Goal: Answer question/provide support: Answer question/provide support

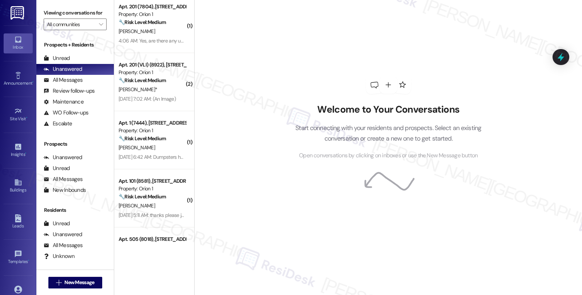
scroll to position [323, 0]
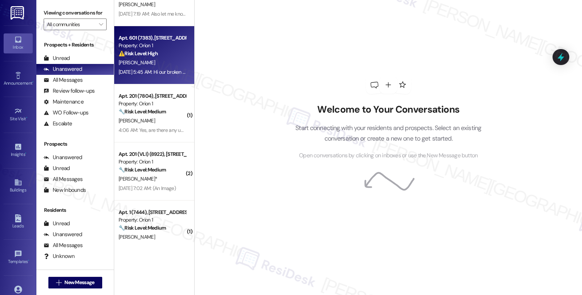
click at [169, 73] on div "[DATE] 5:45 AM: Hi our broken chair was taken away but not returned, also the t…" at bounding box center [287, 72] width 336 height 7
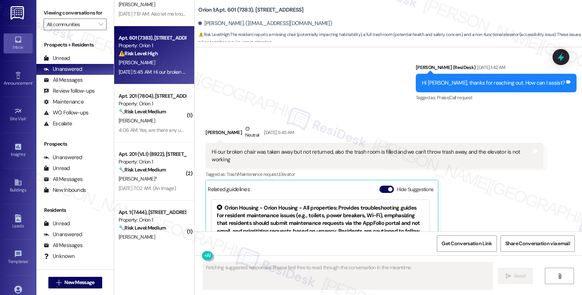
scroll to position [2689, 0]
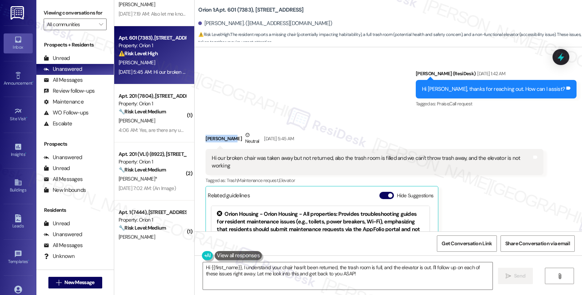
drag, startPoint x: 227, startPoint y: 131, endPoint x: 199, endPoint y: 130, distance: 28.4
click at [200, 130] on div "Received via SMS Jasmine Gau Neutral Sep 12, 2025 at 5:45 AM Hi our broken chai…" at bounding box center [374, 227] width 348 height 203
copy div "Jasmine Gau"
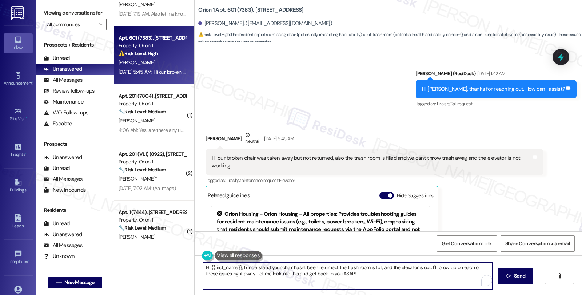
drag, startPoint x: 426, startPoint y: 267, endPoint x: 453, endPoint y: 284, distance: 32.3
click at [453, 284] on textarea "Hi {{first_name}}, I understand your chair hasn't been returned, the trash room…" at bounding box center [347, 276] width 289 height 27
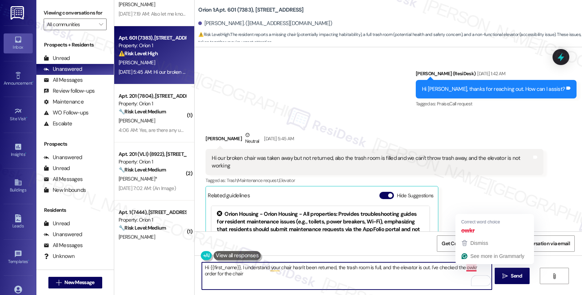
click at [467, 268] on textarea "Hi {{first_name}}, I understand your chair hasn't been returned, the trash room…" at bounding box center [346, 276] width 289 height 27
click at [486, 268] on textarea "Hi {{first_name}}, I understand your chair hasn't been returned, the trash room…" at bounding box center [346, 276] width 289 height 27
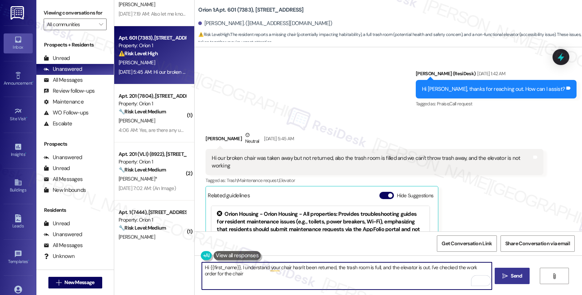
paste textarea "#26804-1"
click at [275, 276] on textarea "Hi {{first_name}}, I understand your chair hasn't been returned, the trash room…" at bounding box center [346, 276] width 289 height 27
click at [369, 282] on textarea "Hi {{first_name}}, I understand your chair hasn't been returned, the trash room…" at bounding box center [346, 276] width 289 height 27
click at [384, 275] on textarea "Hi {{first_name}}, I understand your chair hasn't been returned, the trash room…" at bounding box center [346, 276] width 289 height 27
click at [419, 273] on textarea "Hi {{first_name}}, I understand your chair hasn't been returned, the trash room…" at bounding box center [346, 276] width 289 height 27
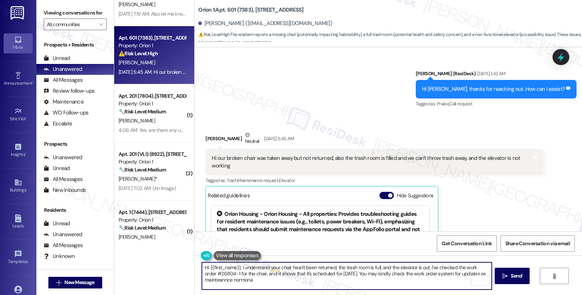
click at [239, 282] on textarea "Hi {{first_name}}, I understand your chair hasn't been returned, the trash room…" at bounding box center [346, 276] width 289 height 27
click at [233, 279] on textarea "Hi {{first_name}}, I understand your chair hasn't been returned, the trash room…" at bounding box center [346, 276] width 289 height 27
click at [325, 284] on textarea "Hi {{first_name}}, I understand your chair hasn't been returned, the trash room…" at bounding box center [346, 276] width 289 height 27
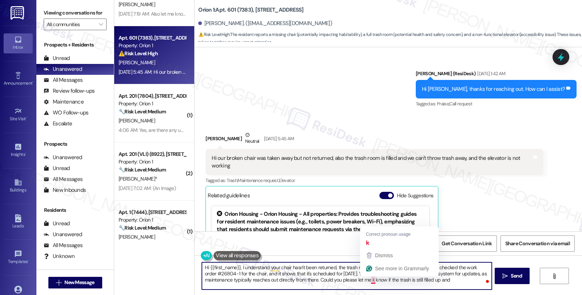
click at [365, 279] on textarea "Hi {{first_name}}, I understand your chair hasn't been returned, the trash room…" at bounding box center [346, 276] width 289 height 27
click at [368, 282] on textarea "Hi {{first_name}}, I understand your chair hasn't been returned, the trash room…" at bounding box center [346, 276] width 289 height 27
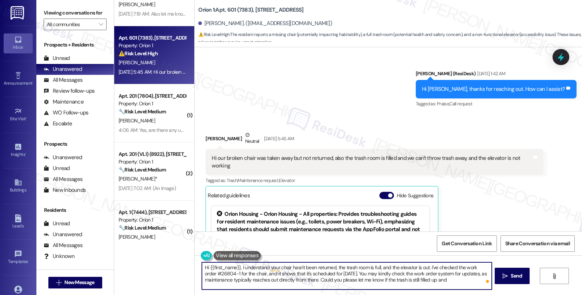
click at [449, 282] on textarea "Hi {{first_name}}, I understand your chair hasn't been returned, the trash room…" at bounding box center [346, 276] width 289 height 27
click at [446, 284] on textarea "Hi {{first_name}}, I understand your chair hasn't been returned, the trash room…" at bounding box center [346, 276] width 289 height 27
click at [432, 280] on textarea "Hi {{first_name}}, I understand your chair hasn't been returned, the trash room…" at bounding box center [346, 276] width 289 height 27
type textarea "Hi {{first_name}}, I understand your chair hasn't been returned, the trash room…"
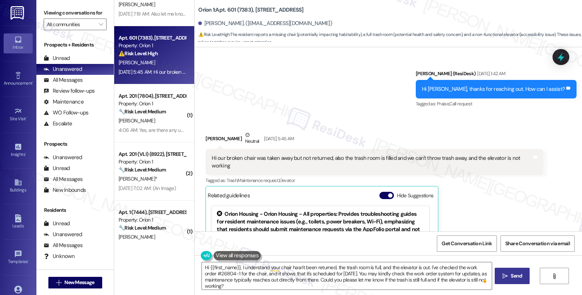
click at [519, 275] on span "Send" at bounding box center [516, 276] width 11 height 8
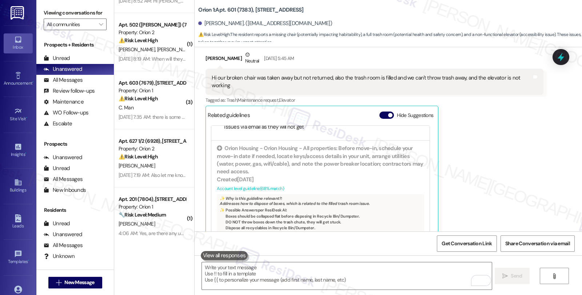
scroll to position [2837, 0]
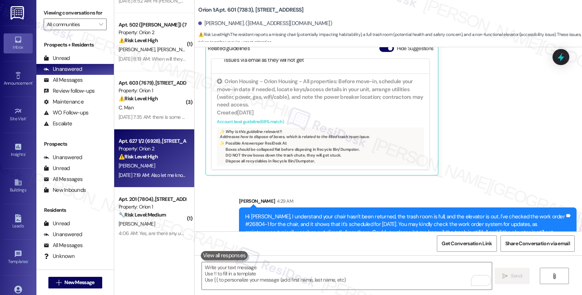
click at [158, 160] on div "⚠️ Risk Level: High The resident confirms the sprinkler is fixed, resolving the…" at bounding box center [152, 157] width 67 height 8
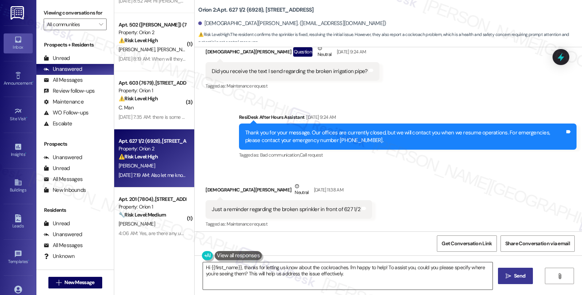
scroll to position [81, 0]
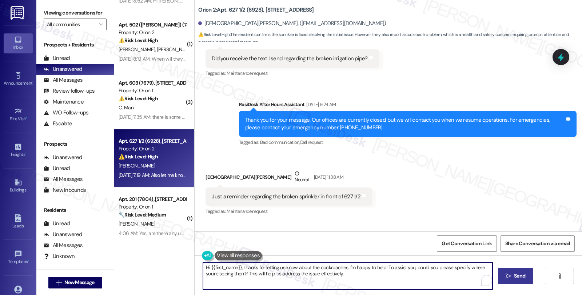
click at [203, 266] on textarea "Hi {{first_name}}, thanks for letting us know about the cockroaches. I'm happy …" at bounding box center [347, 276] width 289 height 27
click at [205, 269] on textarea "I'm hg;ad to kow that Hi {{first_name}}, thanks for letting us know about the c…" at bounding box center [346, 276] width 289 height 27
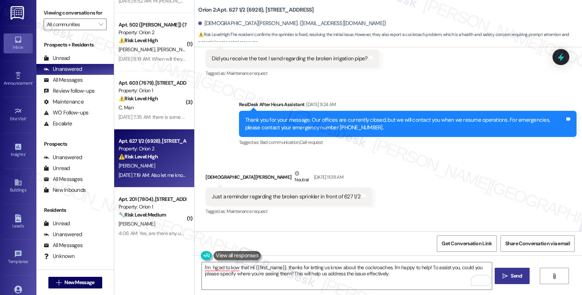
click at [508, 184] on div "Received via SMS Christian Ochoa Neutral Sep 06, 2025 at 11:38 AM Just a remind…" at bounding box center [388, 187] width 387 height 69
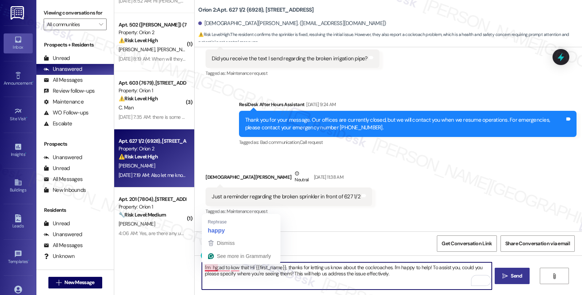
click at [207, 267] on textarea "I'm hg;ad to kow that Hi {{first_name}}, thanks for letting us know about the c…" at bounding box center [346, 276] width 289 height 27
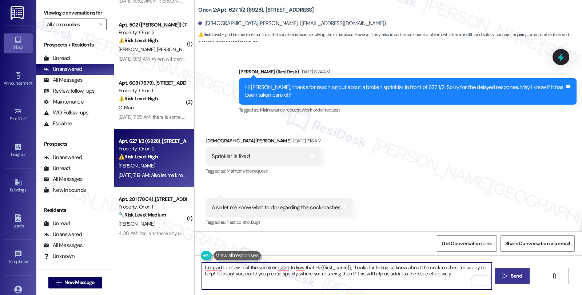
scroll to position [322, 0]
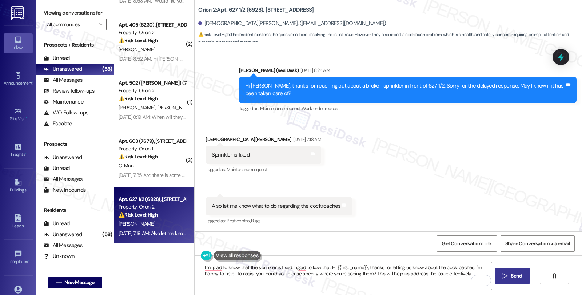
drag, startPoint x: 300, startPoint y: 277, endPoint x: 301, endPoint y: 283, distance: 5.9
click at [301, 279] on textarea "I'm glad to know that the sprinkler is fixed. hg;ad to kow that Hi {{first_name…" at bounding box center [346, 276] width 289 height 27
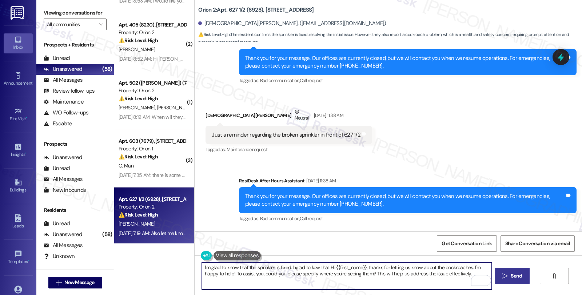
scroll to position [120, 0]
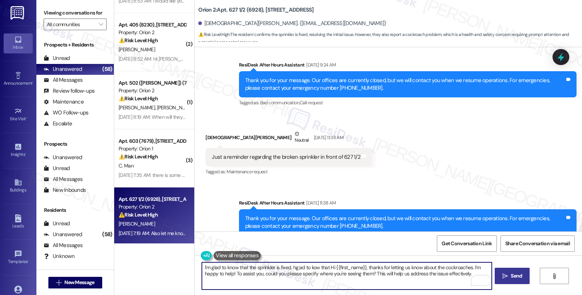
type textarea "I'm glad to know that the sprinkler is fixed. hg;ad to kow that Hi {{first_name…"
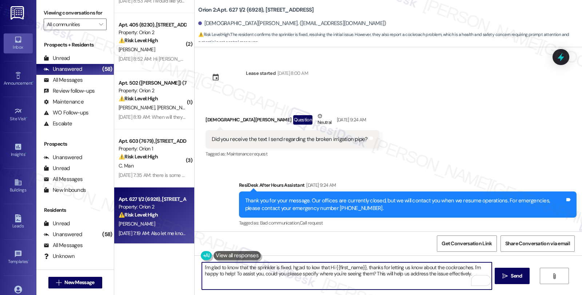
click at [288, 267] on textarea "I'm glad to know that the sprinkler is fixed. hg;ad to kow that Hi {{first_name…" at bounding box center [346, 276] width 289 height 27
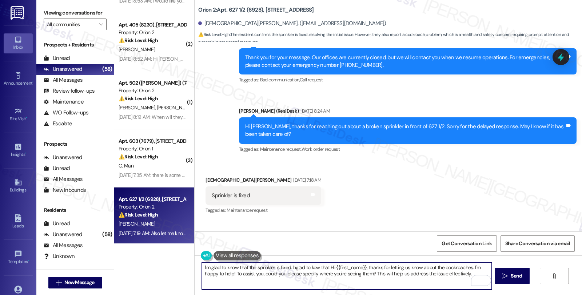
scroll to position [322, 0]
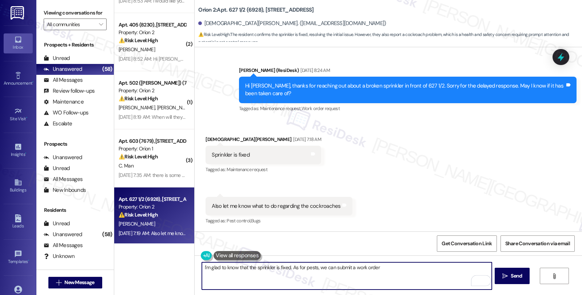
click at [383, 263] on textarea "I'm glad to know that the sprinkler is fixed. As for pests, we can submit a wor…" at bounding box center [346, 276] width 289 height 27
paste textarea "After 30 days, you may be charged for infestation removal."
click at [409, 267] on textarea "I'm glad to know that the sprinkler is fixed. As for pests, we can submit a wor…" at bounding box center [346, 276] width 289 height 27
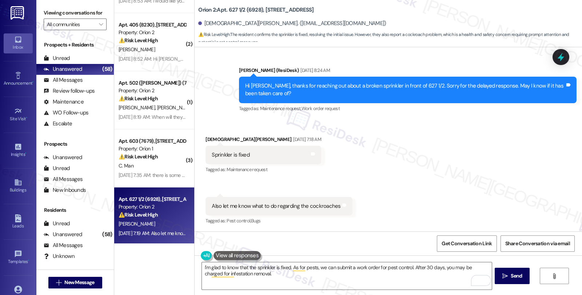
click at [500, 161] on div "Received via SMS [PERSON_NAME] [DATE] 7:18 AM Sprinkler is fixed Tags and notes…" at bounding box center [388, 175] width 387 height 113
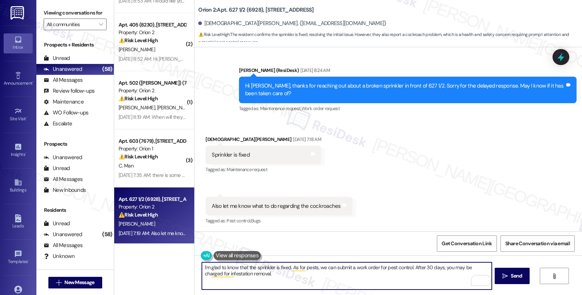
click at [410, 265] on textarea "I'm glad to know that the sprinkler is fixed. As for pests, we can submit a wor…" at bounding box center [346, 276] width 289 height 27
click at [477, 267] on textarea "I'm glad to know that the sprinkler is fixed. As for pests, we can submit a wor…" at bounding box center [346, 276] width 289 height 27
click at [474, 267] on textarea "I'm glad to know that the sprinkler is fixed. As for pests, we can submit a wor…" at bounding box center [346, 276] width 289 height 27
click at [281, 272] on textarea "I'm glad to know that the sprinkler is fixed. As for pests, we can submit a wor…" at bounding box center [346, 276] width 289 height 27
paste textarea "After 30 days,"
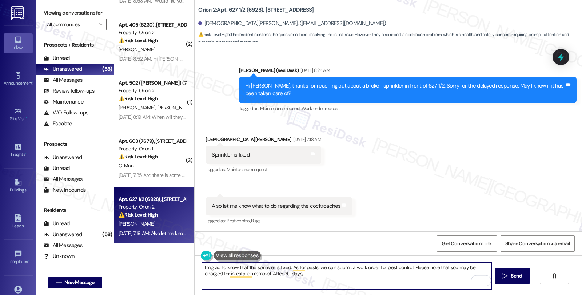
click at [266, 272] on textarea "I'm glad to know that the sprinkler is fixed. As for pests, we can submit a wor…" at bounding box center [346, 276] width 289 height 27
click at [328, 275] on textarea "I'm glad to know that the sprinkler is fixed. As for pests, we can submit a wor…" at bounding box center [346, 276] width 289 height 27
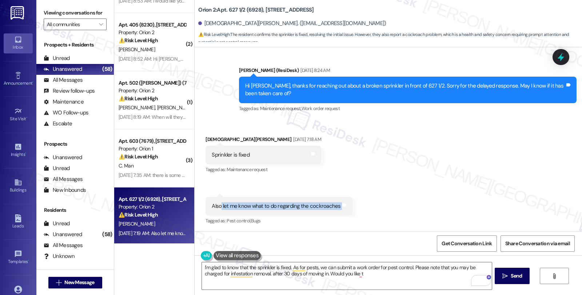
drag, startPoint x: 216, startPoint y: 205, endPoint x: 366, endPoint y: 206, distance: 150.2
click at [366, 206] on div "Received via SMS [PERSON_NAME] [DATE] 7:18 AM Sprinkler is fixed Tags and notes…" at bounding box center [388, 175] width 387 height 113
copy div "let me know what to do regarding the cockroaches Tags and notes"
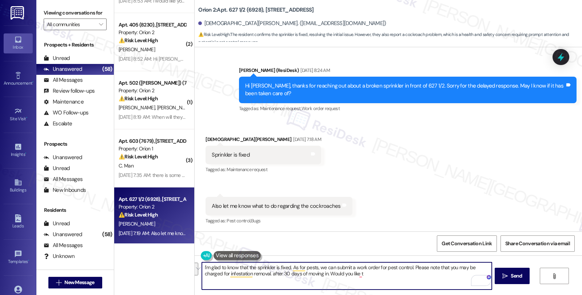
drag, startPoint x: 317, startPoint y: 267, endPoint x: 397, endPoint y: 280, distance: 81.8
click at [397, 280] on textarea "I'm glad to know that the sprinkler is fixed. As for pests, we can submit a wor…" at bounding box center [346, 276] width 289 height 27
click at [313, 271] on textarea "I'm glad to know that the sprinkler is fixed. As for pests, we can submit a wor…" at bounding box center [346, 276] width 289 height 27
drag, startPoint x: 315, startPoint y: 267, endPoint x: 389, endPoint y: 276, distance: 74.4
click at [389, 276] on textarea "I'm glad to know that the sprinkler is fixed. As for pests, we can submit a wor…" at bounding box center [346, 276] width 289 height 27
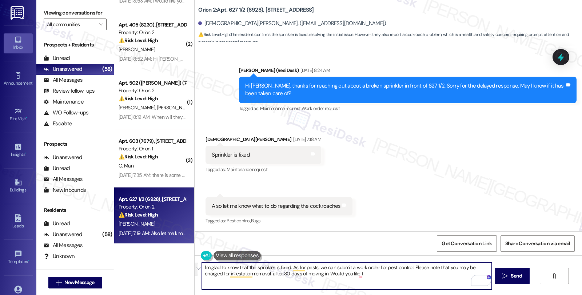
paste textarea "Where in your unit you’re seeing the cockroaches most often (kitchen, bathroom,…"
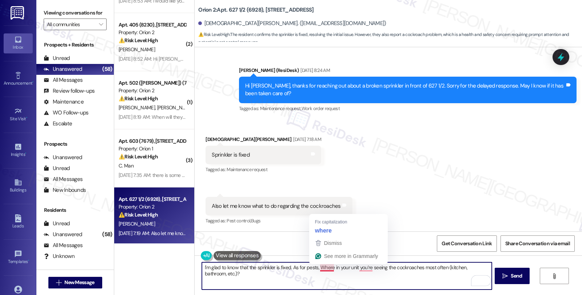
click at [315, 269] on textarea "I'm glad to know that the sprinkler is fixed. As for pests, Where in your unit …" at bounding box center [346, 276] width 289 height 27
click at [351, 277] on textarea "I'm glad to know that the sprinkler is fixed. As for pests, could you please le…" at bounding box center [346, 276] width 289 height 27
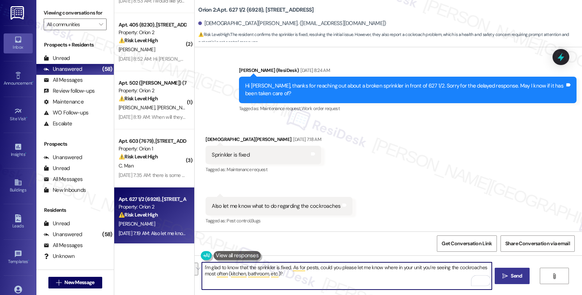
type textarea "I'm glad to know that the sprinkler is fixed. As for pests, could you please le…"
click at [517, 274] on span "Send" at bounding box center [516, 276] width 11 height 8
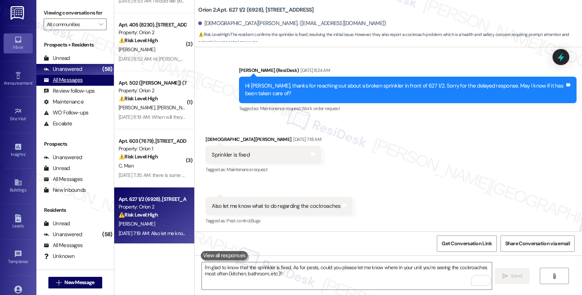
click at [80, 84] on div "All Messages" at bounding box center [63, 80] width 39 height 8
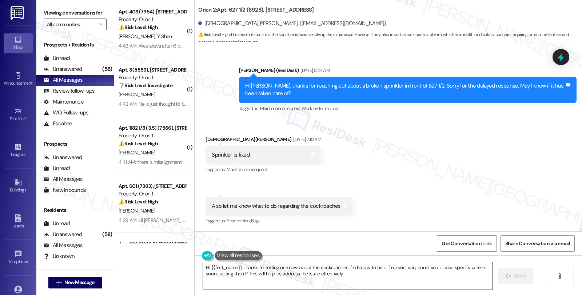
click at [412, 281] on textarea "Hi {{first_name}}, thanks for letting us know about the cockroaches. I'm happy …" at bounding box center [347, 276] width 289 height 27
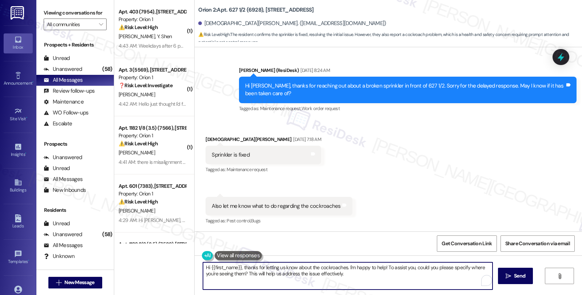
paste textarea "I'm glad to know that the sprinkler is fixed. As for pests, could you please le…"
type textarea "I'm glad to know that the sprinkler is fixed. As for pests, could you please le…"
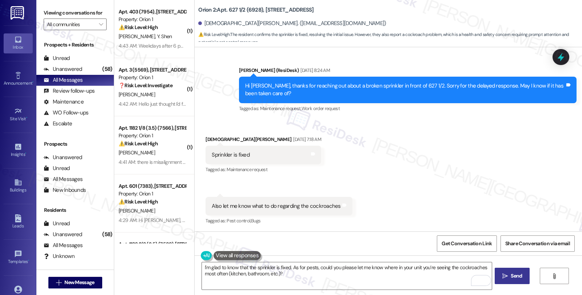
click at [505, 277] on icon "" at bounding box center [504, 276] width 5 height 6
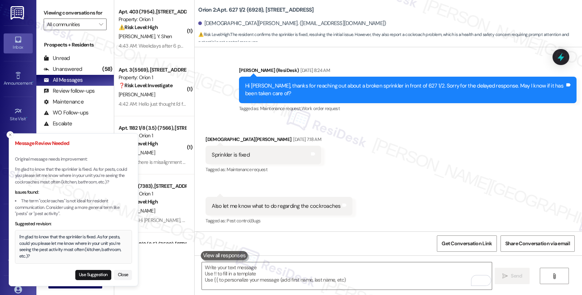
click at [84, 266] on div "Message Review Needed Original message needs improvement: I'm glad to know that…" at bounding box center [73, 210] width 117 height 141
click at [86, 276] on button "Use Suggestion" at bounding box center [93, 275] width 36 height 10
type textarea "I'm glad to know that the sprinkler is fixed. As for pests, could you please le…"
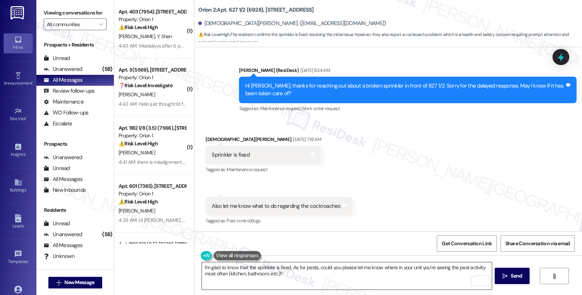
click at [367, 281] on textarea "I'm glad to know that the sprinkler is fixed. As for pests, could you please le…" at bounding box center [346, 276] width 289 height 27
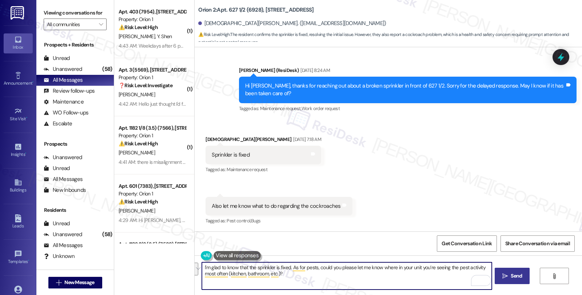
click at [496, 276] on button " Send" at bounding box center [512, 276] width 35 height 16
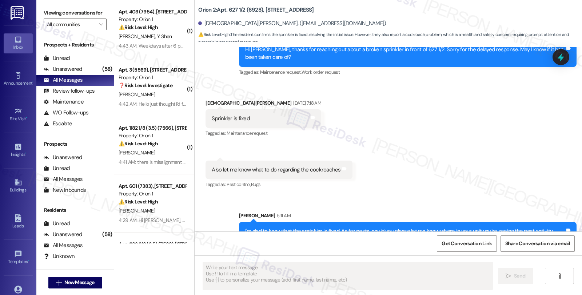
scroll to position [381, 0]
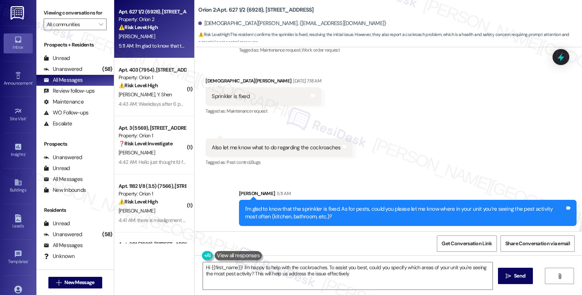
type textarea "Hi {{first_name}}! I'm happy to help with the cockroaches. To assist you best, …"
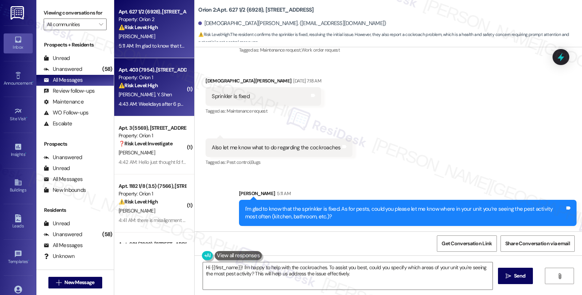
click at [137, 88] on strong "⚠️ Risk Level: High" at bounding box center [138, 85] width 39 height 7
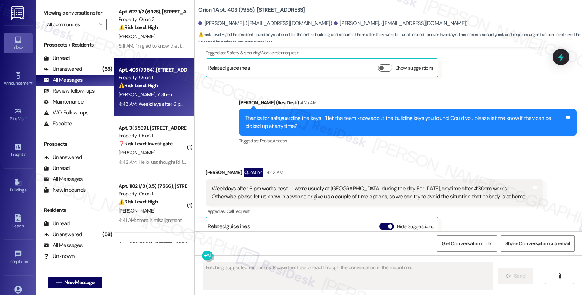
scroll to position [2366, 0]
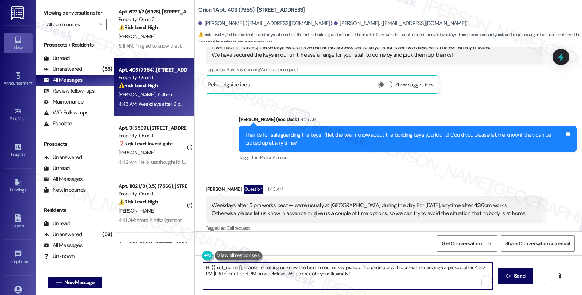
click at [203, 267] on textarea "Hi {{first_name}}, thanks for letting us know the best times for key pickup. I'…" at bounding box center [347, 276] width 289 height 27
click at [270, 268] on textarea "Got it! I'll share this with the team with the team and will Hi {{first_name}},…" at bounding box center [346, 276] width 289 height 27
click at [294, 268] on textarea "Got it! I'll share this with the team to arrange with the team and will Hi {{fi…" at bounding box center [346, 276] width 289 height 27
click at [274, 273] on textarea "Got it! I'll share this with the team to arrange with the team and will Hi {{fi…" at bounding box center [346, 276] width 289 height 27
drag, startPoint x: 411, startPoint y: 267, endPoint x: 495, endPoint y: 267, distance: 83.3
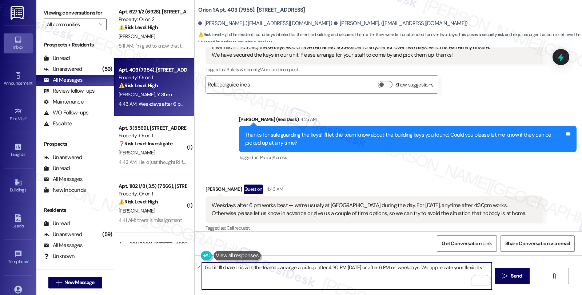
click at [495, 267] on div "Got it! I'll share this with the team to arrange a pickup after 4:30 PM [DATE] …" at bounding box center [388, 283] width 387 height 55
type textarea "Got it! I'll share this with the team to arrange a pickup after 4:30 PM [DATE] …"
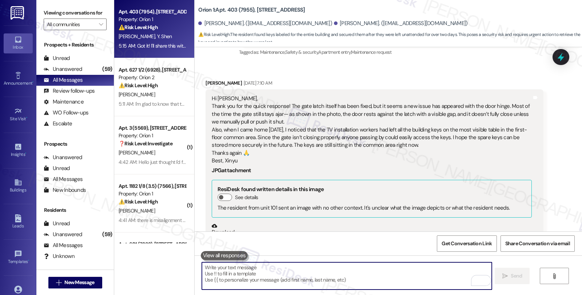
scroll to position [1366, 0]
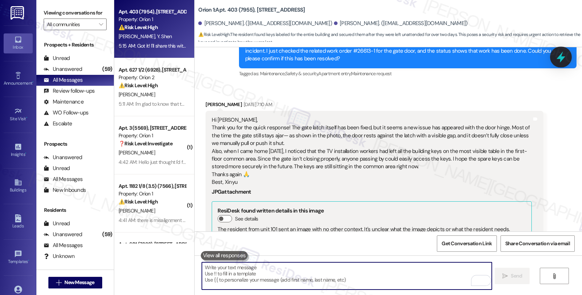
click at [562, 55] on icon at bounding box center [560, 57] width 9 height 11
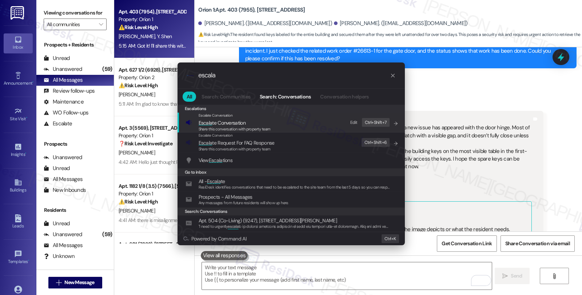
type input "escala"
click at [222, 121] on span "Escala te Conversation" at bounding box center [222, 123] width 47 height 7
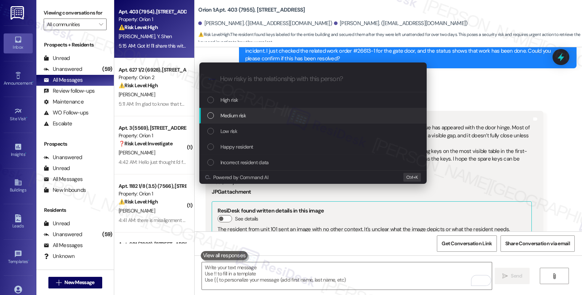
click at [222, 123] on div "Medium risk" at bounding box center [312, 116] width 227 height 16
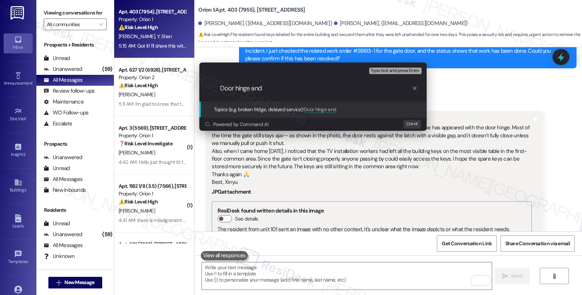
click at [441, 175] on div "Escalate Conversation Medium risk Topics (e.g. broken fridge, delayed service) …" at bounding box center [291, 147] width 582 height 295
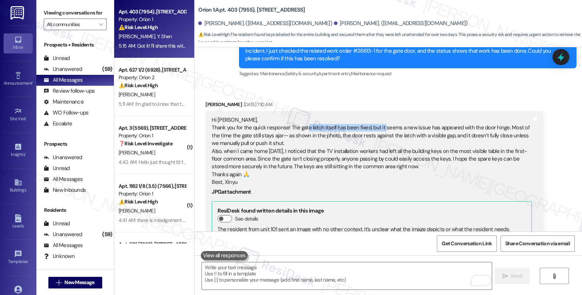
drag, startPoint x: 300, startPoint y: 119, endPoint x: 377, endPoint y: 124, distance: 77.2
click at [377, 124] on div "Hi [PERSON_NAME], Thank you for the quick response! The gate latch itself has b…" at bounding box center [372, 151] width 320 height 70
click at [556, 53] on icon at bounding box center [561, 57] width 12 height 12
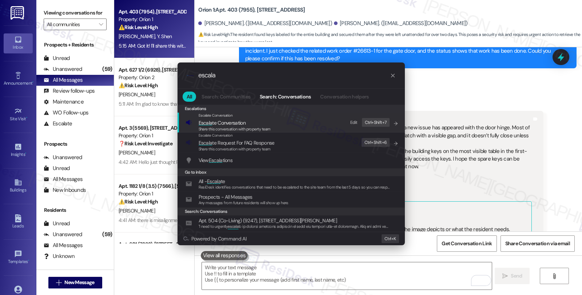
type input "escala"
click at [213, 123] on span "Escala te Conversation" at bounding box center [222, 123] width 47 height 7
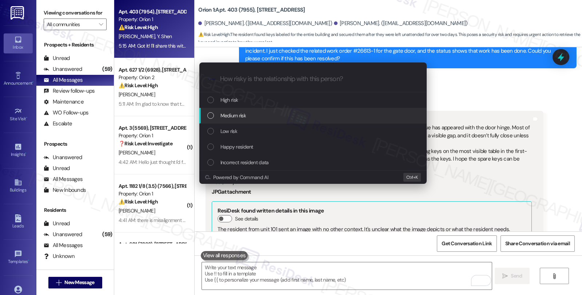
click at [223, 117] on span "Medium risk" at bounding box center [232, 116] width 25 height 8
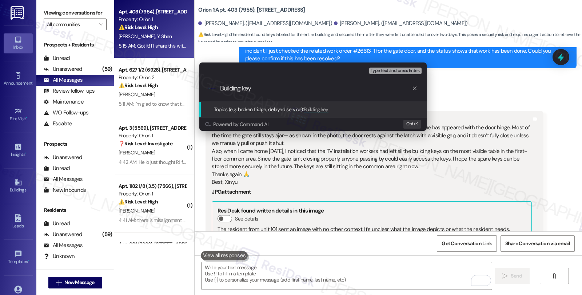
type input "Building keys"
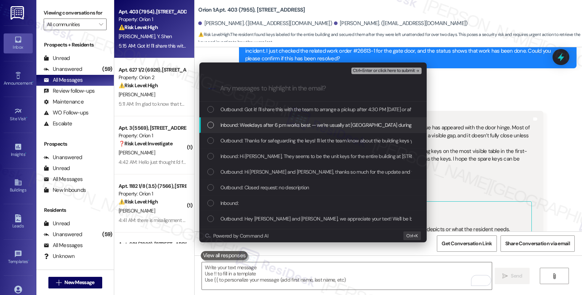
click at [228, 124] on span "Inbound: Weekdays after 6 pm works best — we’re usually at [GEOGRAPHIC_DATA] du…" at bounding box center [511, 125] width 583 height 8
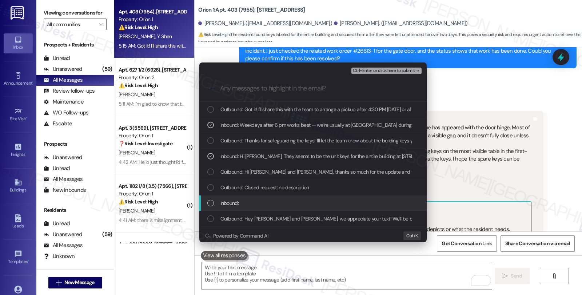
click at [246, 200] on div "Inbound:" at bounding box center [313, 203] width 213 height 8
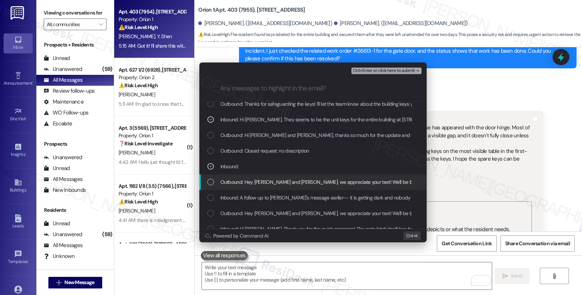
scroll to position [40, 0]
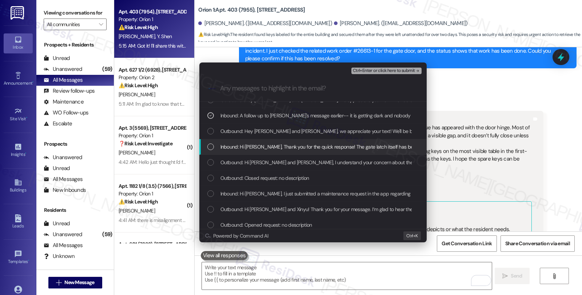
scroll to position [121, 0]
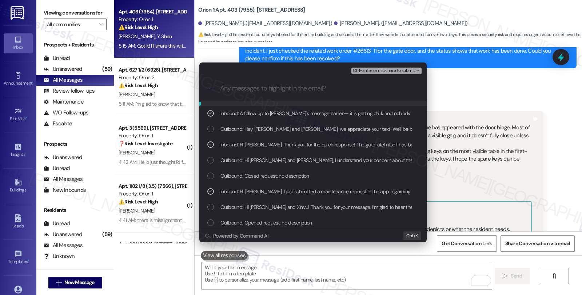
click at [375, 70] on span "Ctrl+Enter or click here to submit" at bounding box center [384, 70] width 62 height 5
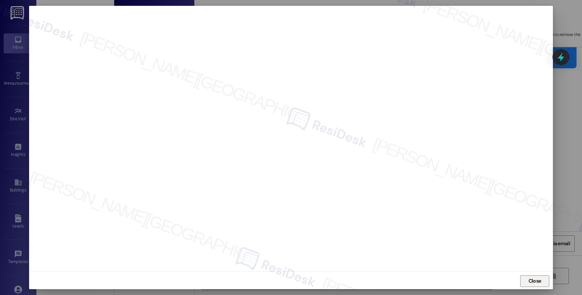
click at [531, 281] on span "Close" at bounding box center [534, 281] width 13 height 8
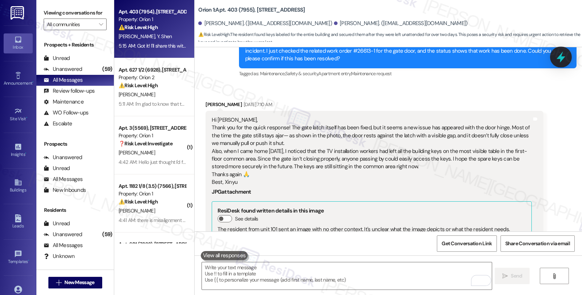
click at [554, 57] on div at bounding box center [561, 57] width 22 height 21
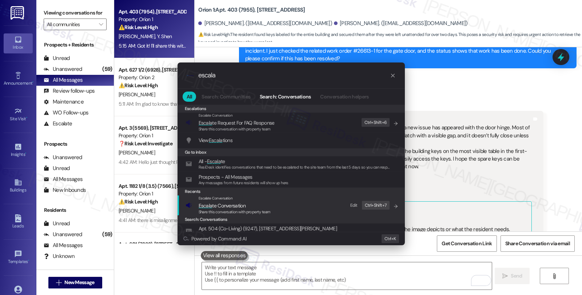
type input "escala"
click at [222, 210] on span "Share this conversation with property team" at bounding box center [235, 211] width 72 height 5
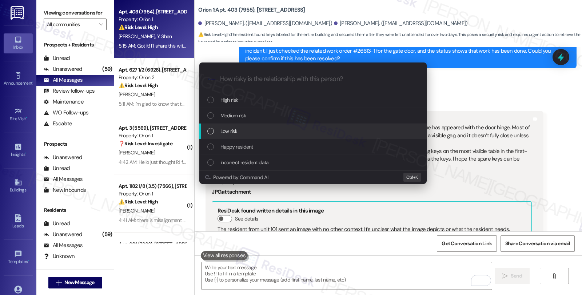
click at [229, 135] on span "Low risk" at bounding box center [228, 131] width 17 height 8
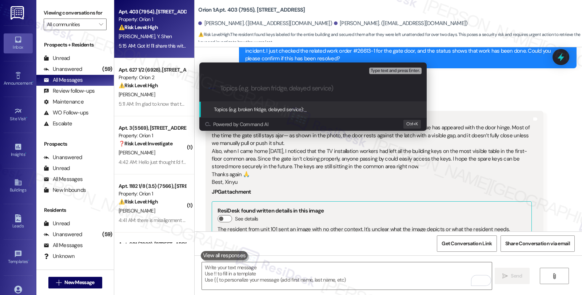
click at [560, 60] on div "Escalate Conversation Low risk Topics (e.g. broken fridge, delayed service) Any…" at bounding box center [291, 147] width 582 height 295
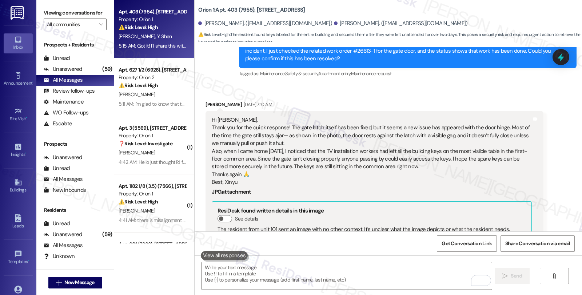
click at [560, 60] on icon at bounding box center [560, 56] width 9 height 9
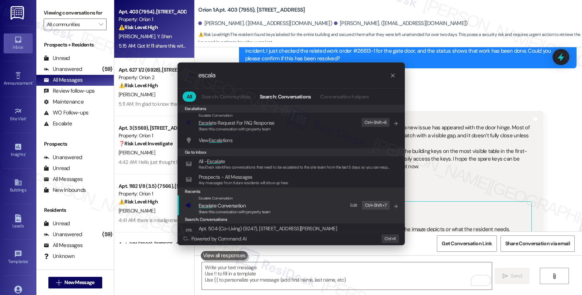
type input "escala"
click at [255, 204] on span "Escala te Conversation" at bounding box center [235, 206] width 72 height 8
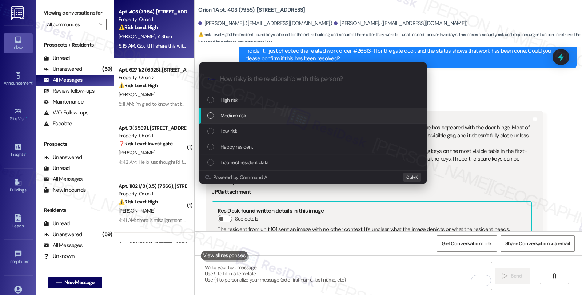
click at [254, 116] on div "Medium risk" at bounding box center [313, 116] width 213 height 8
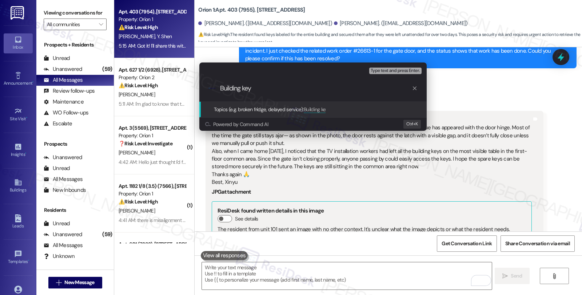
type input "Building keys"
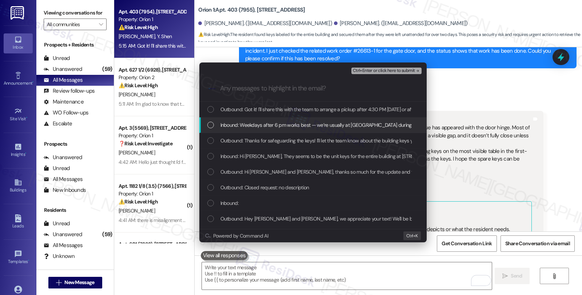
click at [254, 122] on span "Inbound: Weekdays after 6 pm works best — we’re usually at [GEOGRAPHIC_DATA] du…" at bounding box center [511, 125] width 583 height 8
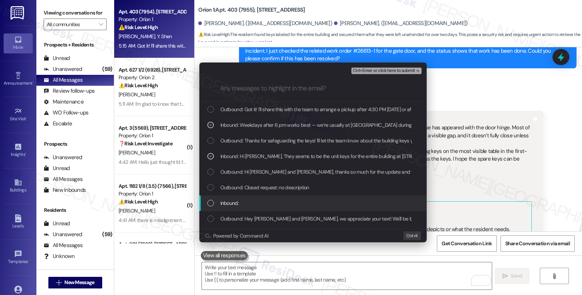
click at [251, 199] on div "Inbound:" at bounding box center [313, 203] width 213 height 8
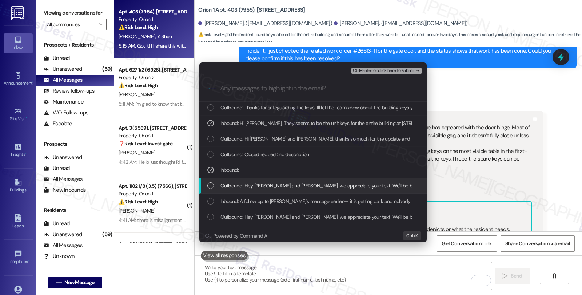
scroll to position [40, 0]
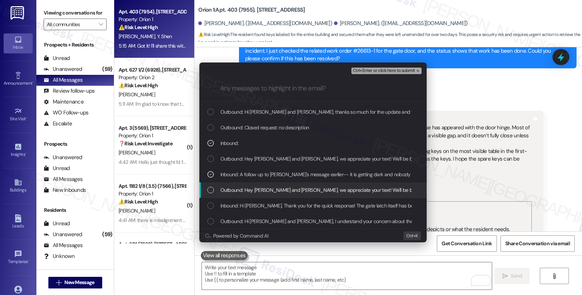
scroll to position [81, 0]
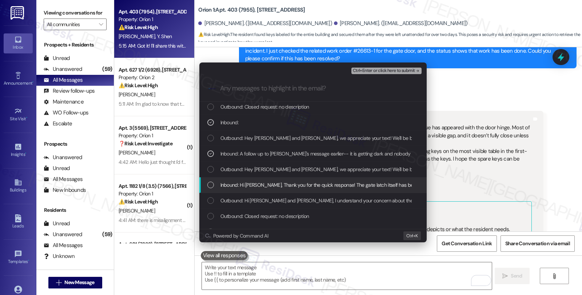
click at [245, 180] on div "Inbound: Hi [PERSON_NAME], Thank you for the quick response! The gate latch its…" at bounding box center [312, 185] width 227 height 16
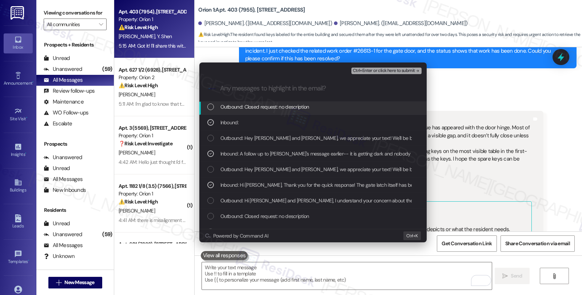
click at [391, 73] on span "Ctrl+Enter or click here to submit" at bounding box center [384, 70] width 62 height 5
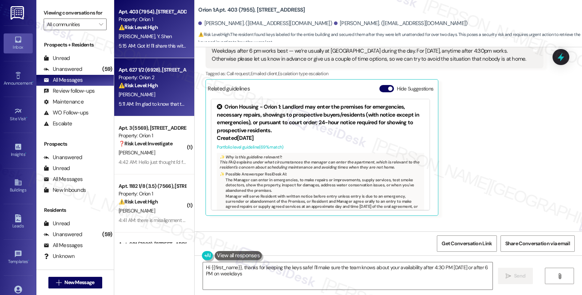
scroll to position [2548, 0]
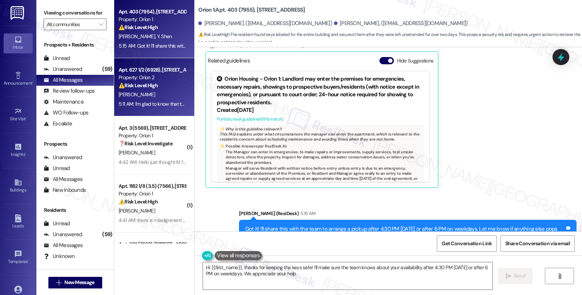
type textarea "Hi {{first_name}}, thanks for keeping the keys safe! I'll make sure the team kn…"
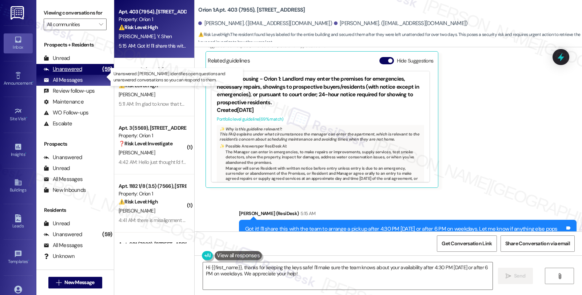
click at [71, 73] on div "Unanswered" at bounding box center [63, 69] width 39 height 8
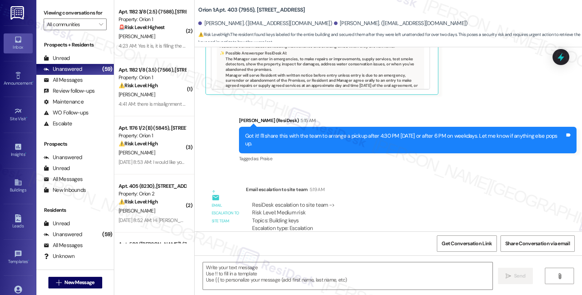
type textarea "Fetching suggested responses. Please feel free to read through the conversation…"
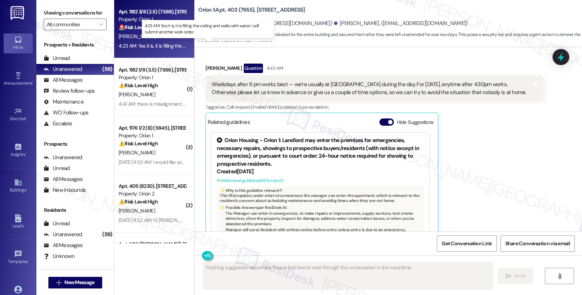
click at [159, 44] on div "4:23 AM: Yes it is, it is filling the ceiling and walls with water. I will subm…" at bounding box center [213, 46] width 189 height 7
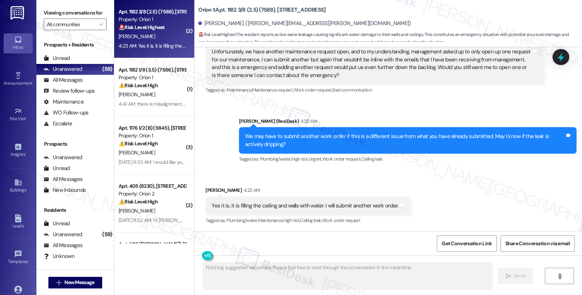
scroll to position [1024, 0]
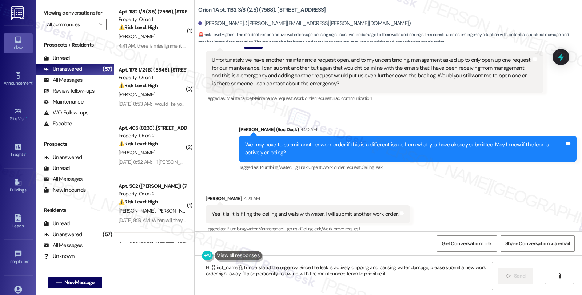
type textarea "Hi {{first_name}}, I understand the urgency. Since the leak is actively drippin…"
click at [97, 30] on span "" at bounding box center [100, 25] width 7 height 12
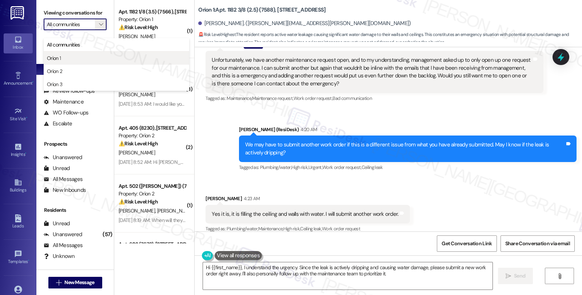
click at [68, 56] on span "Orion 1" at bounding box center [116, 58] width 139 height 7
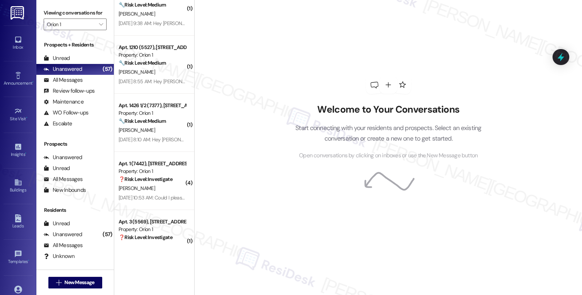
scroll to position [2026, 0]
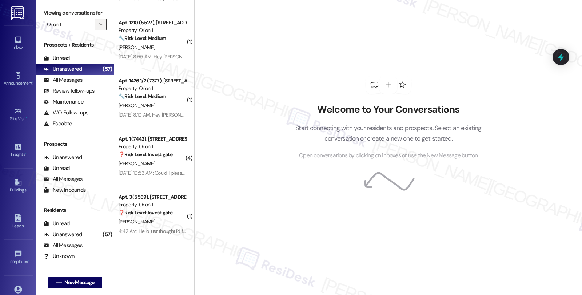
click at [99, 27] on icon "" at bounding box center [101, 24] width 4 height 6
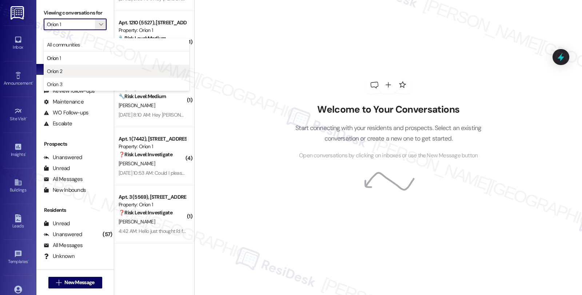
click at [65, 71] on span "Orion 2" at bounding box center [116, 71] width 139 height 7
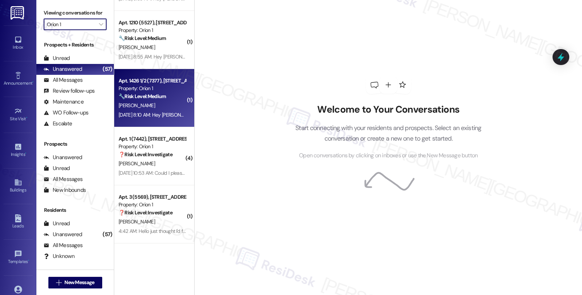
type input "Orion 2"
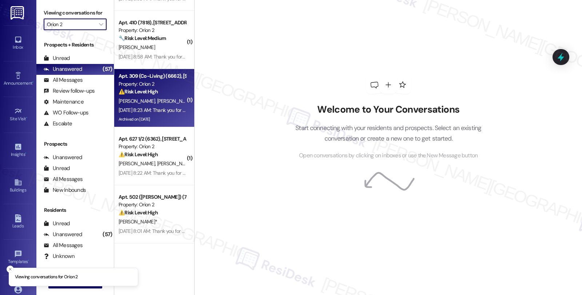
scroll to position [513, 0]
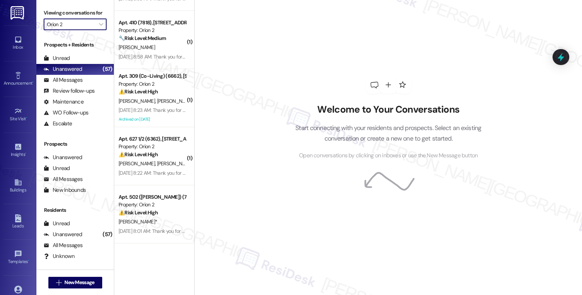
click at [511, 77] on div "Welcome to Your Conversations Start connecting with your residents and prospect…" at bounding box center [388, 147] width 388 height 295
